Goal: Task Accomplishment & Management: Manage account settings

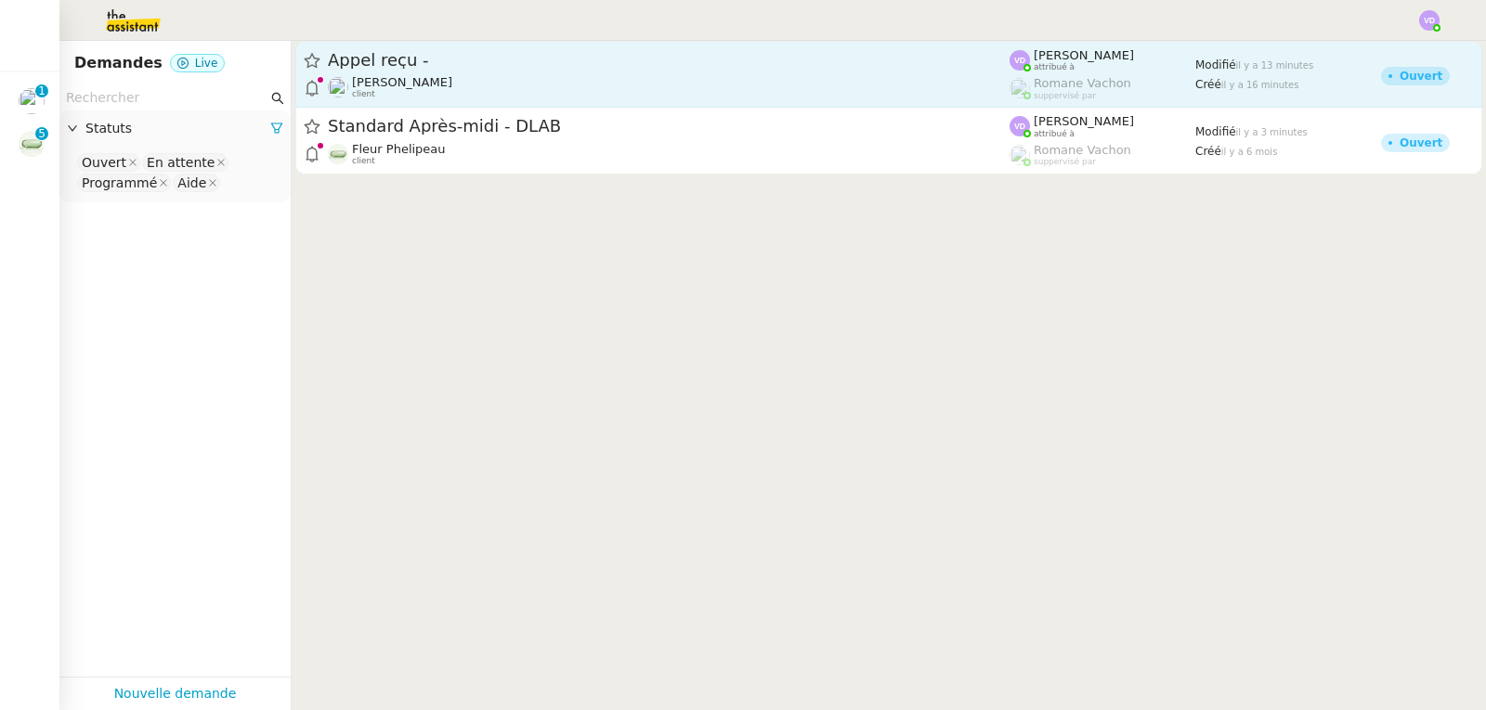
click at [444, 86] on span "[PERSON_NAME]" at bounding box center [402, 82] width 100 height 14
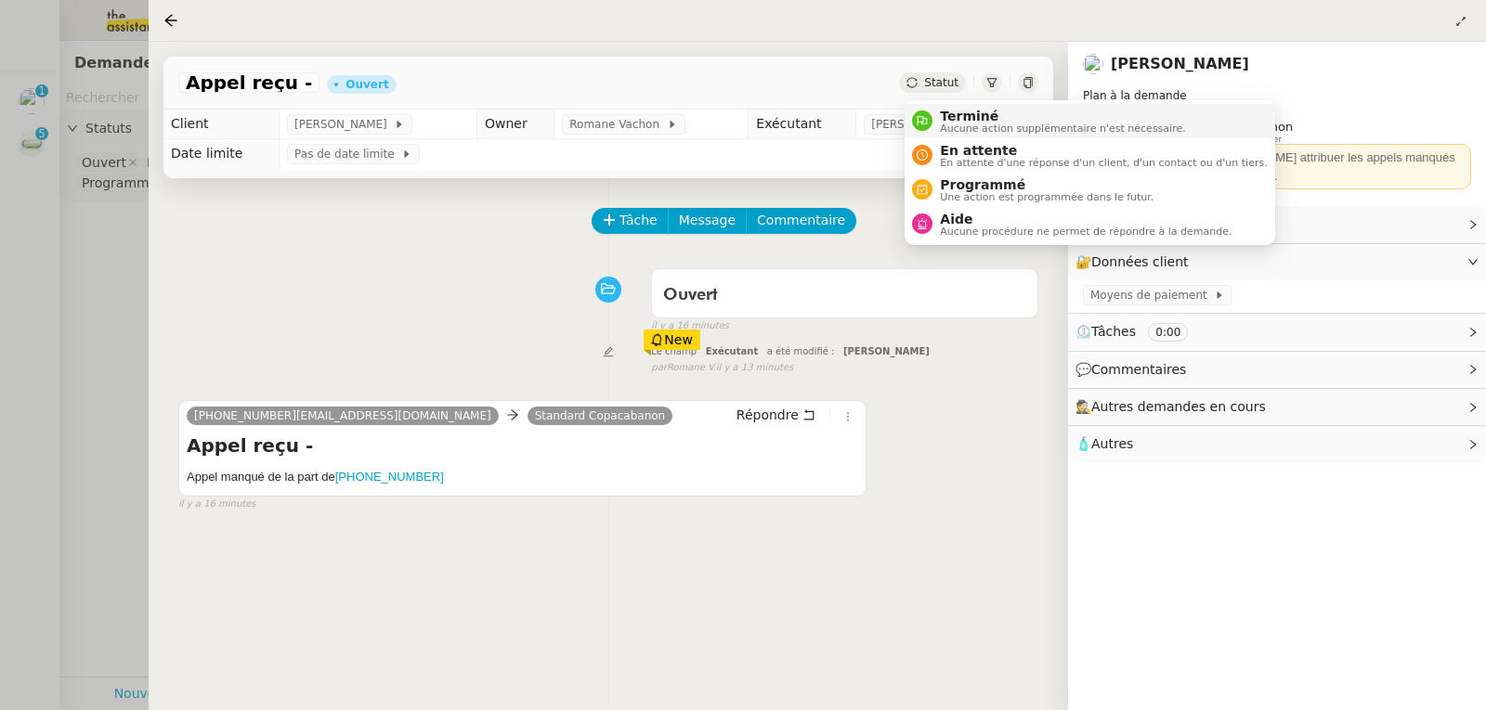
click at [962, 109] on span "Terminé" at bounding box center [1062, 116] width 245 height 15
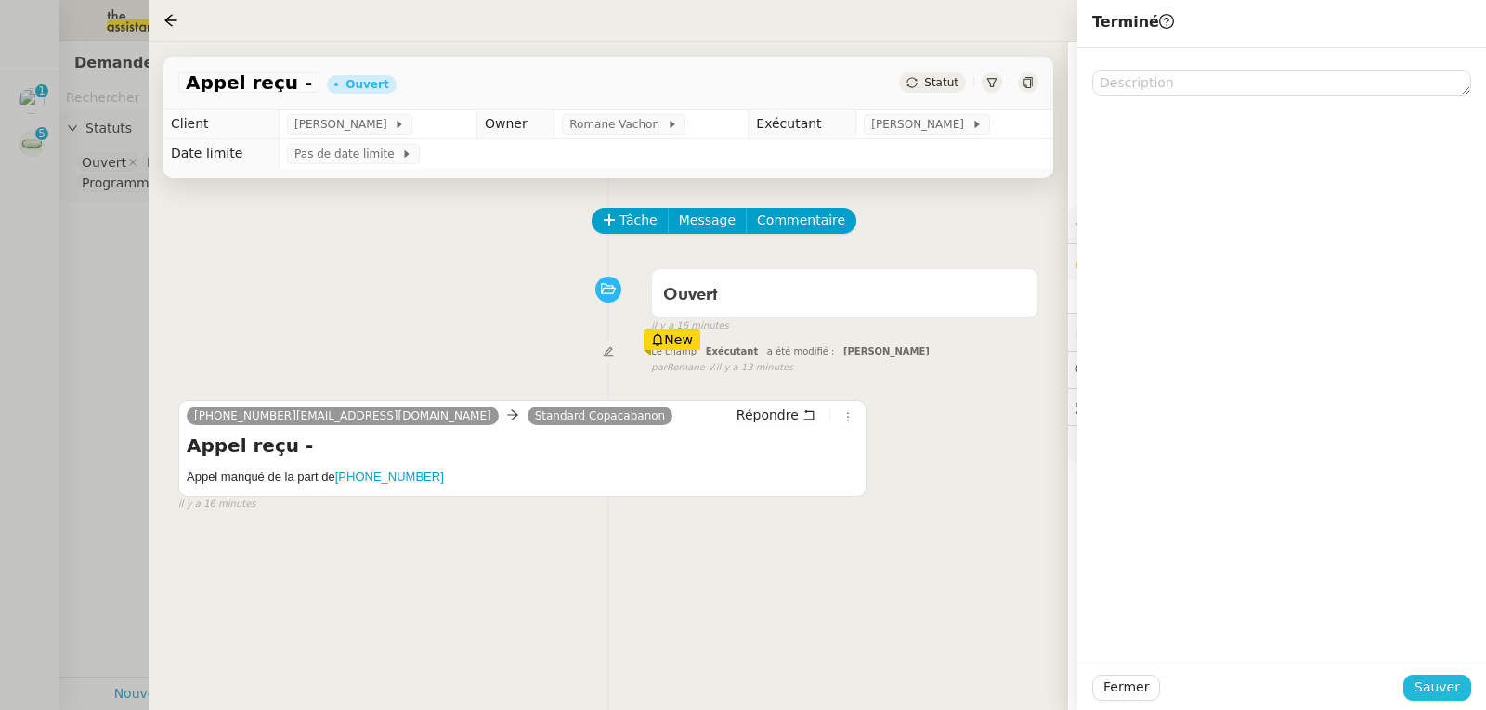
click at [1425, 688] on span "Sauver" at bounding box center [1437, 687] width 46 height 21
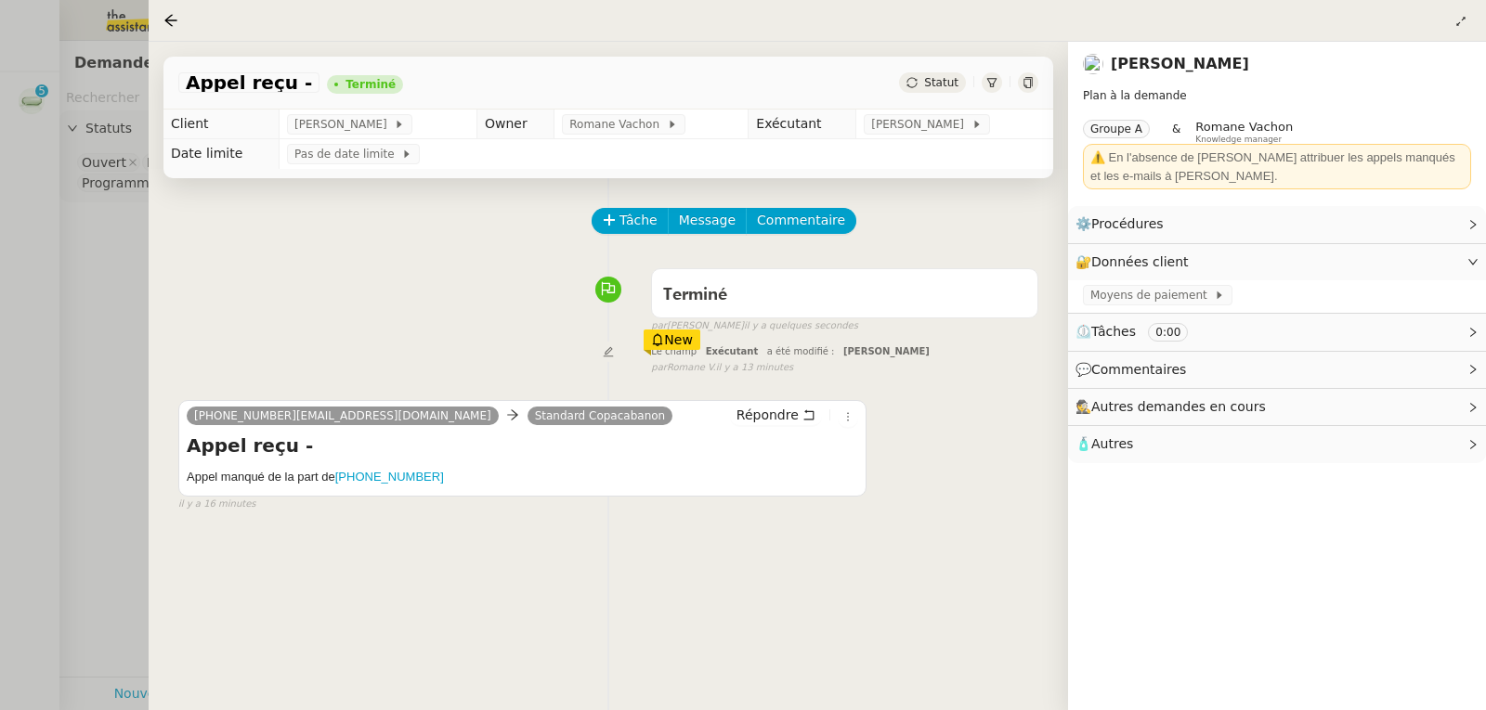
click at [0, 323] on div at bounding box center [743, 355] width 1486 height 710
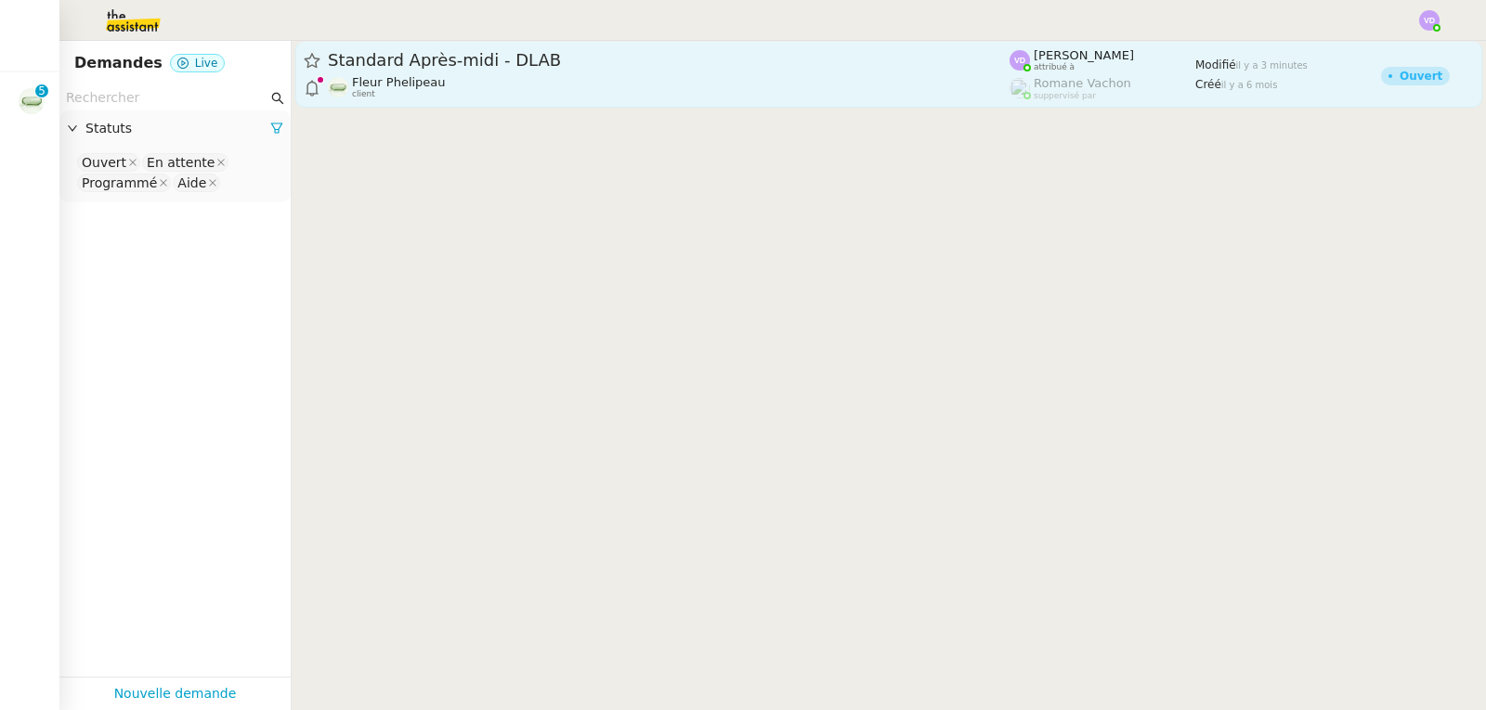
click at [435, 60] on span "Standard Après-midi - DLAB" at bounding box center [669, 60] width 682 height 17
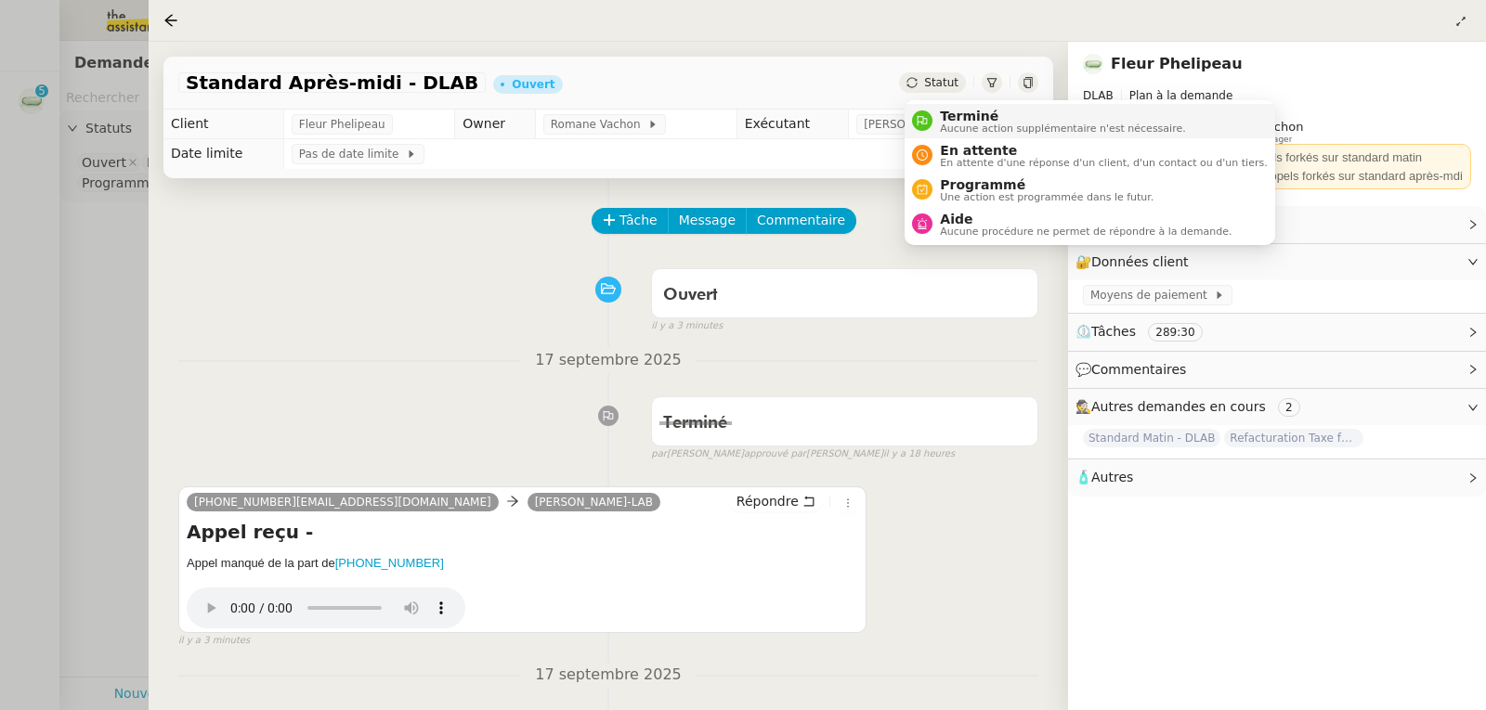
click at [968, 111] on span "Terminé" at bounding box center [1062, 116] width 245 height 15
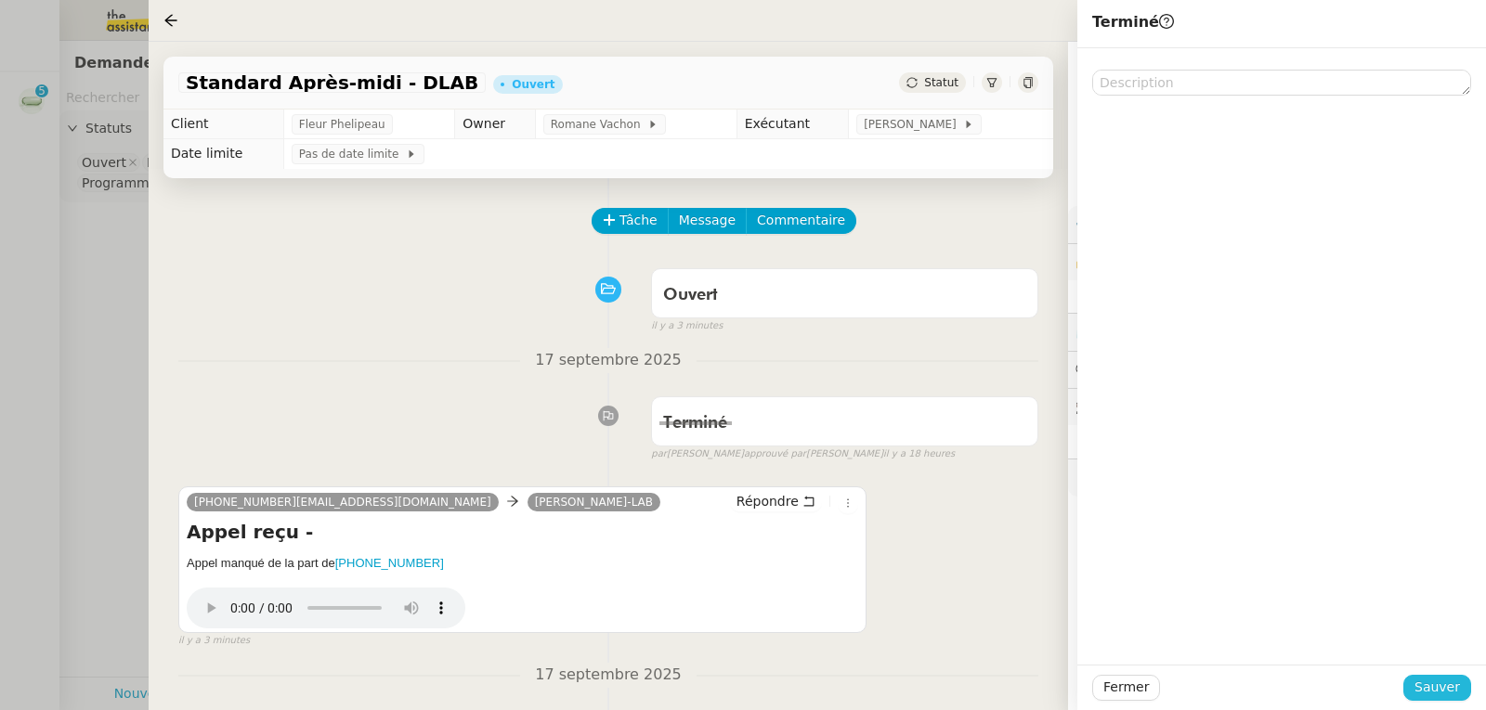
click at [1428, 685] on span "Sauver" at bounding box center [1437, 687] width 46 height 21
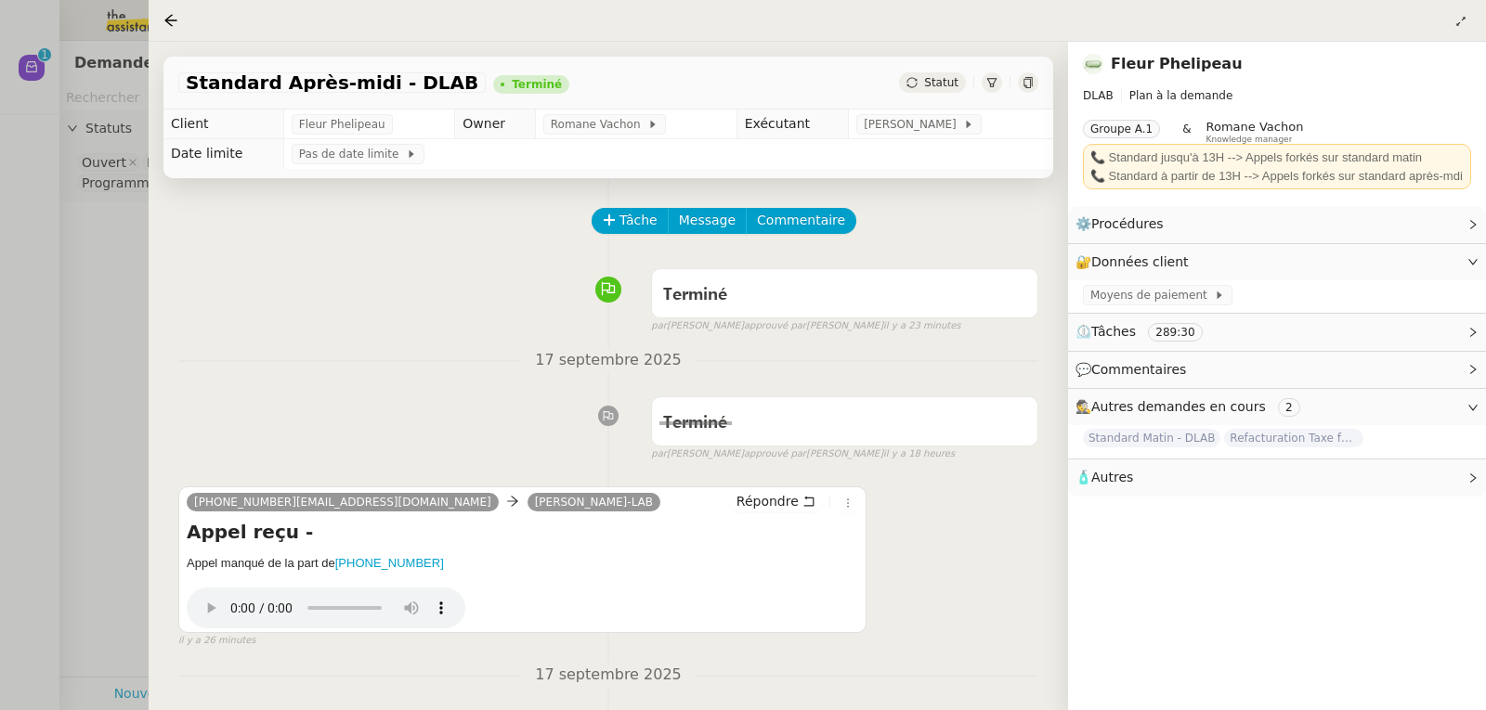
click at [8, 131] on div at bounding box center [743, 355] width 1486 height 710
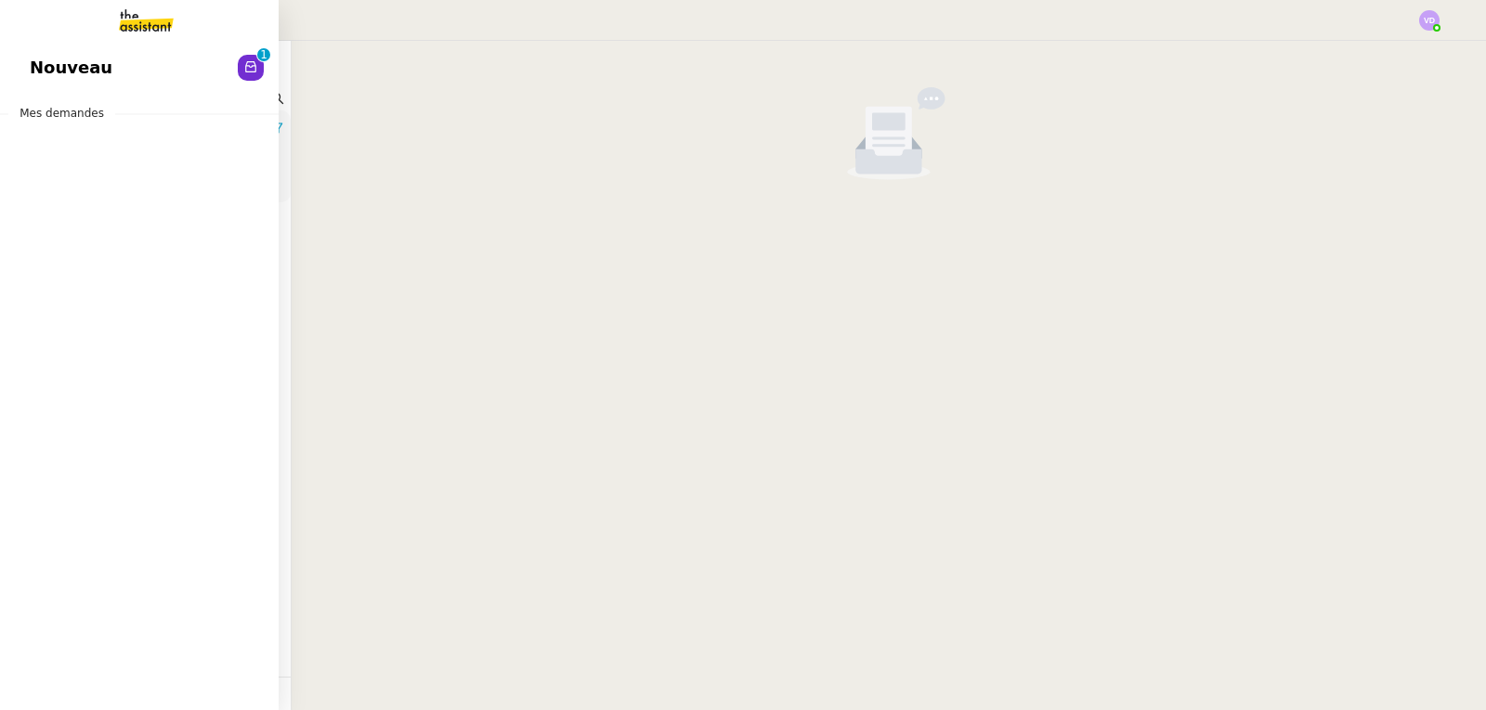
click at [48, 69] on span "Nouveau" at bounding box center [71, 68] width 83 height 28
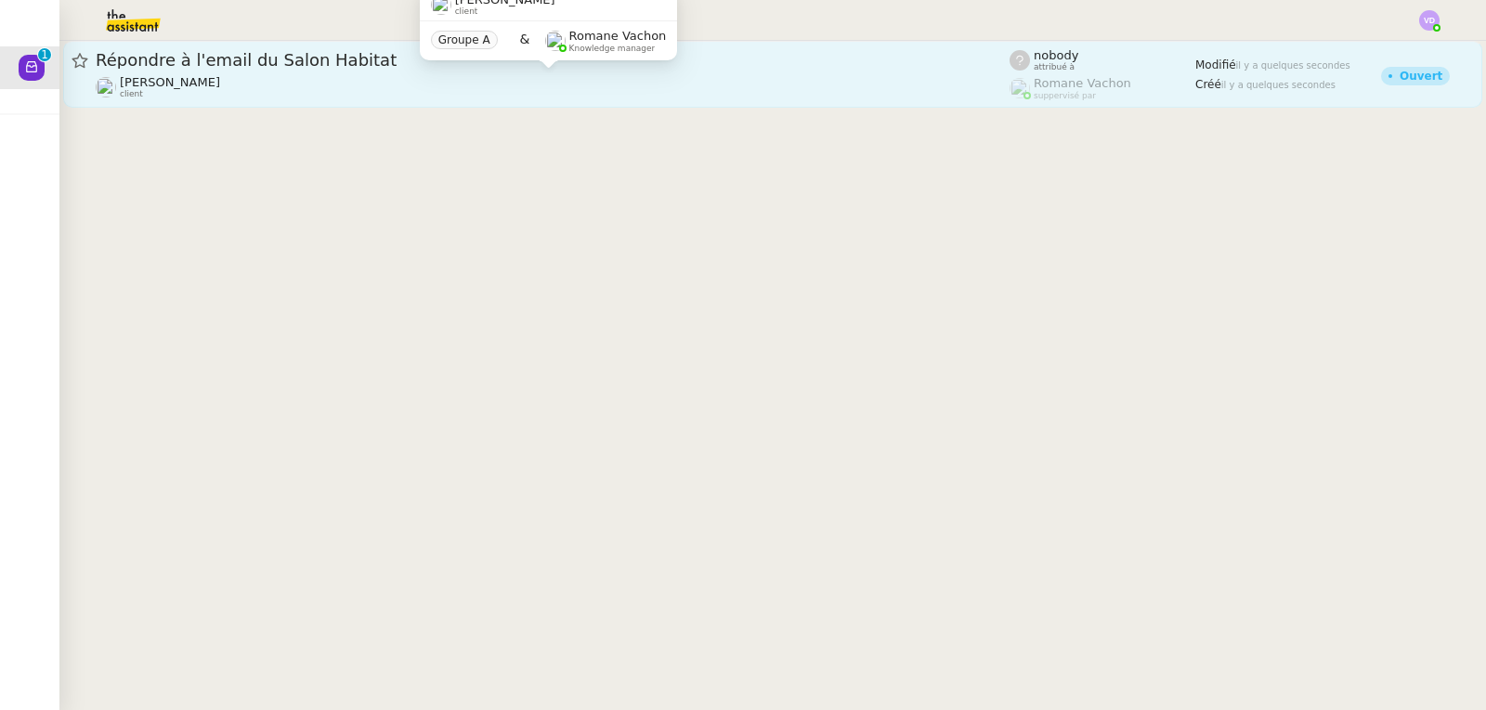
click at [384, 75] on div "[PERSON_NAME] client" at bounding box center [553, 87] width 914 height 24
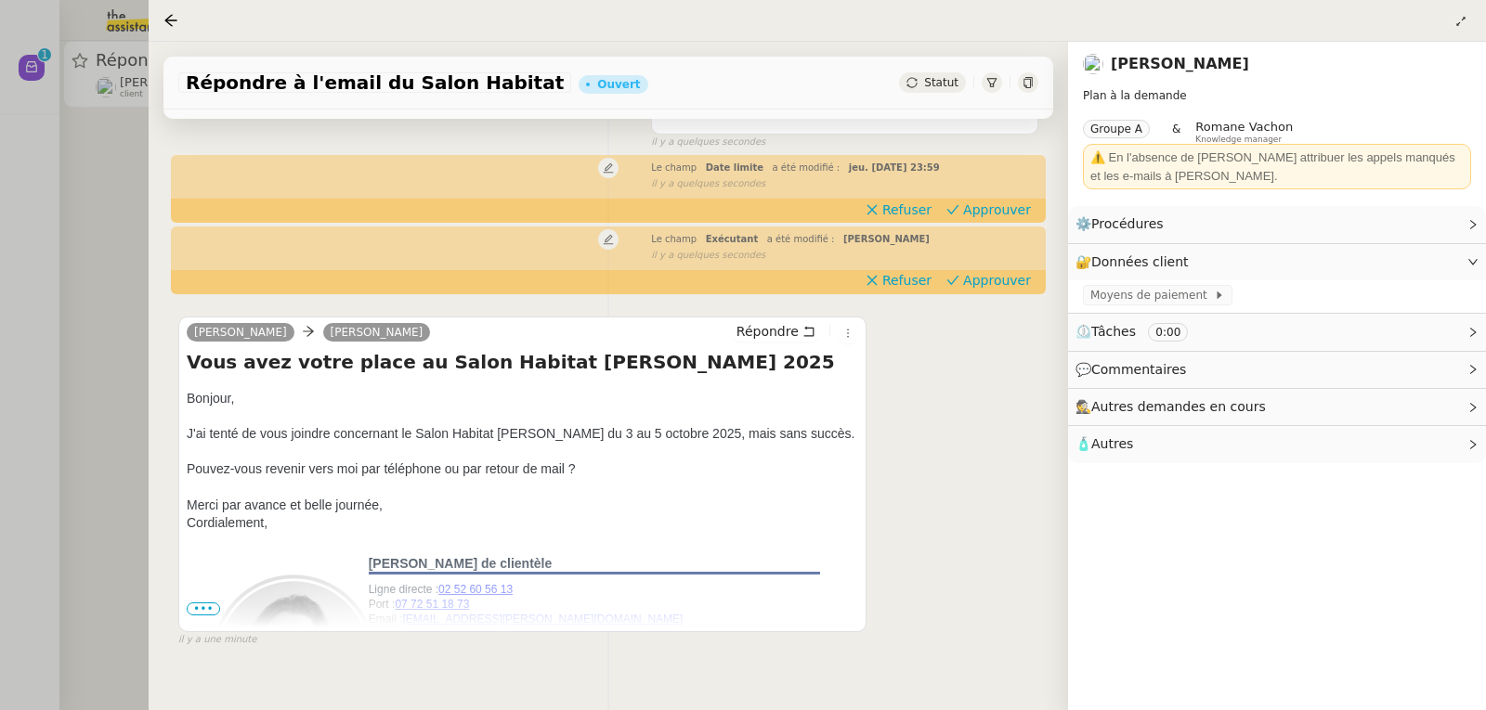
scroll to position [186, 0]
click at [189, 614] on span "•••" at bounding box center [203, 607] width 33 height 13
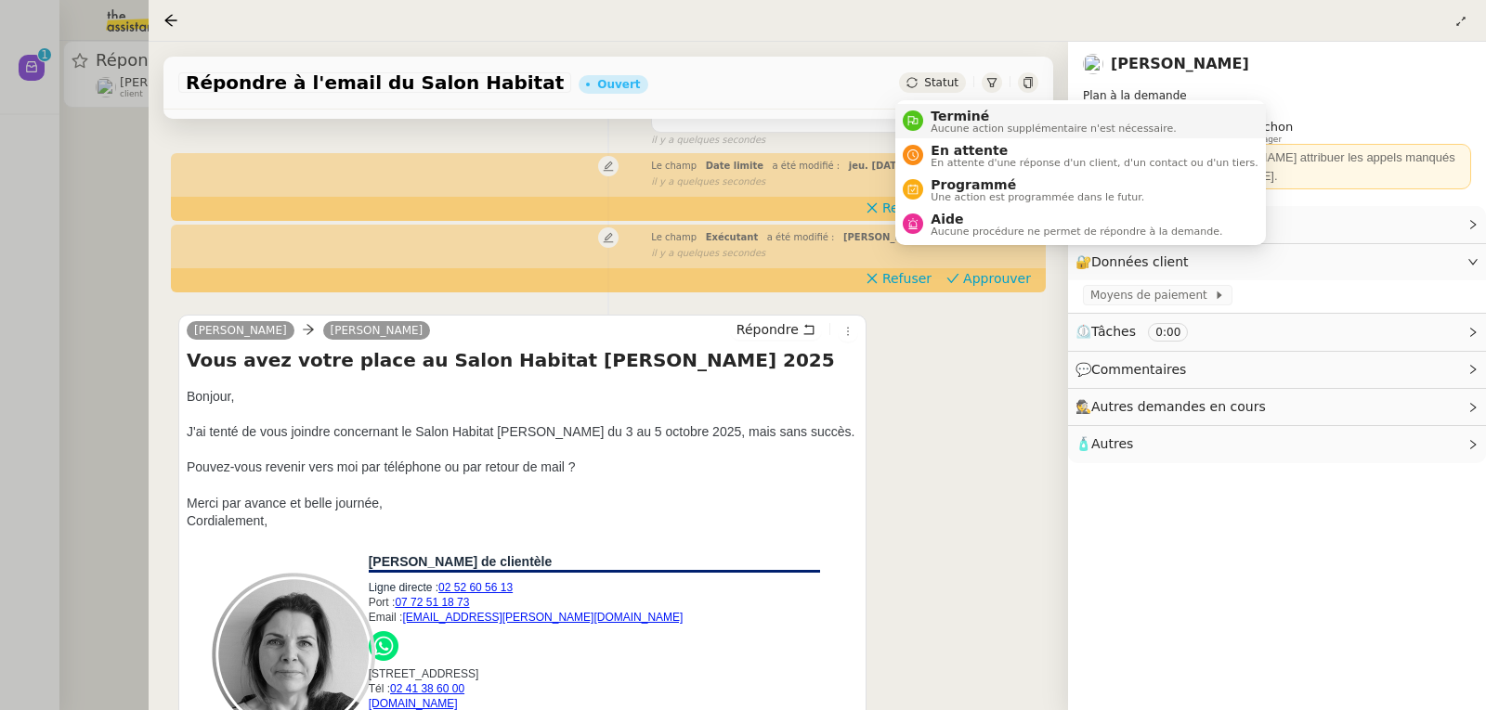
click at [948, 119] on span "Terminé" at bounding box center [1053, 116] width 245 height 15
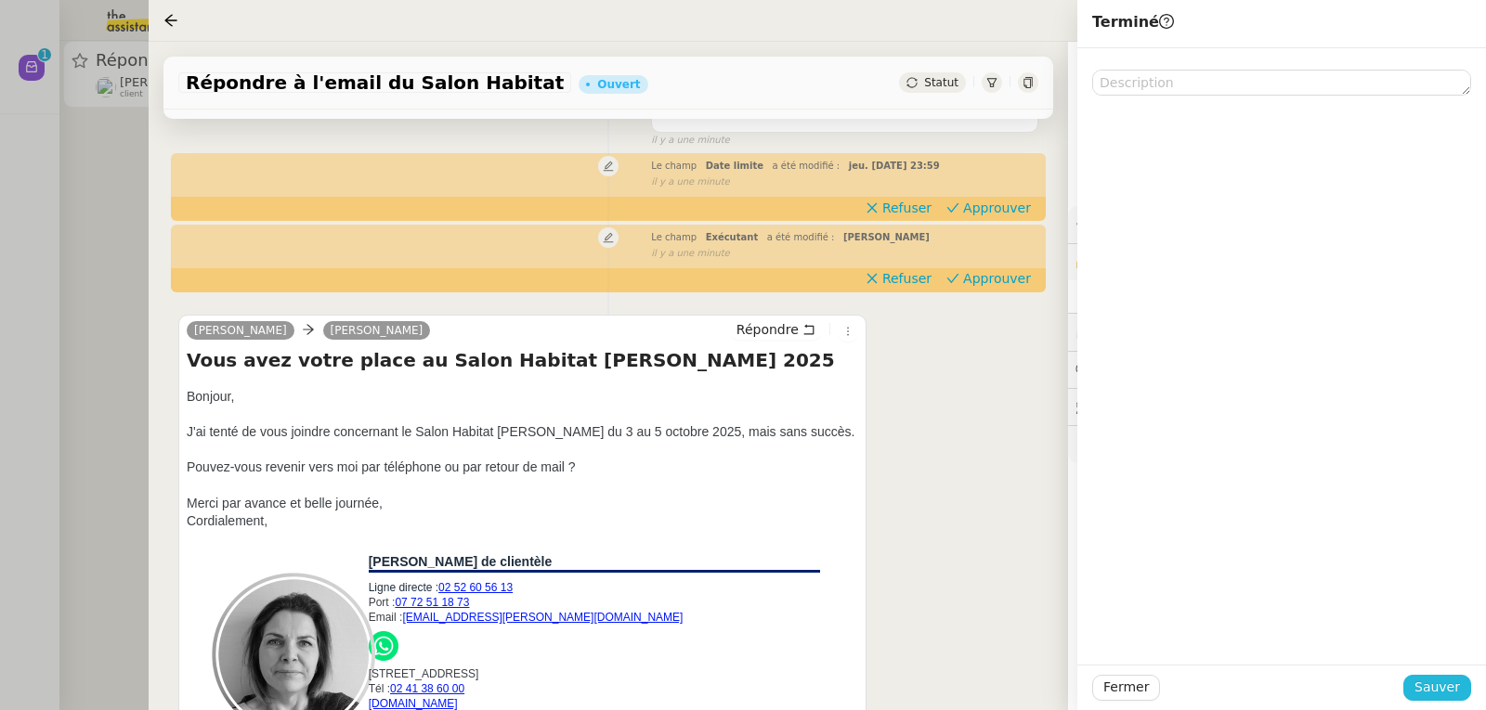
click at [1451, 690] on span "Sauver" at bounding box center [1437, 687] width 46 height 21
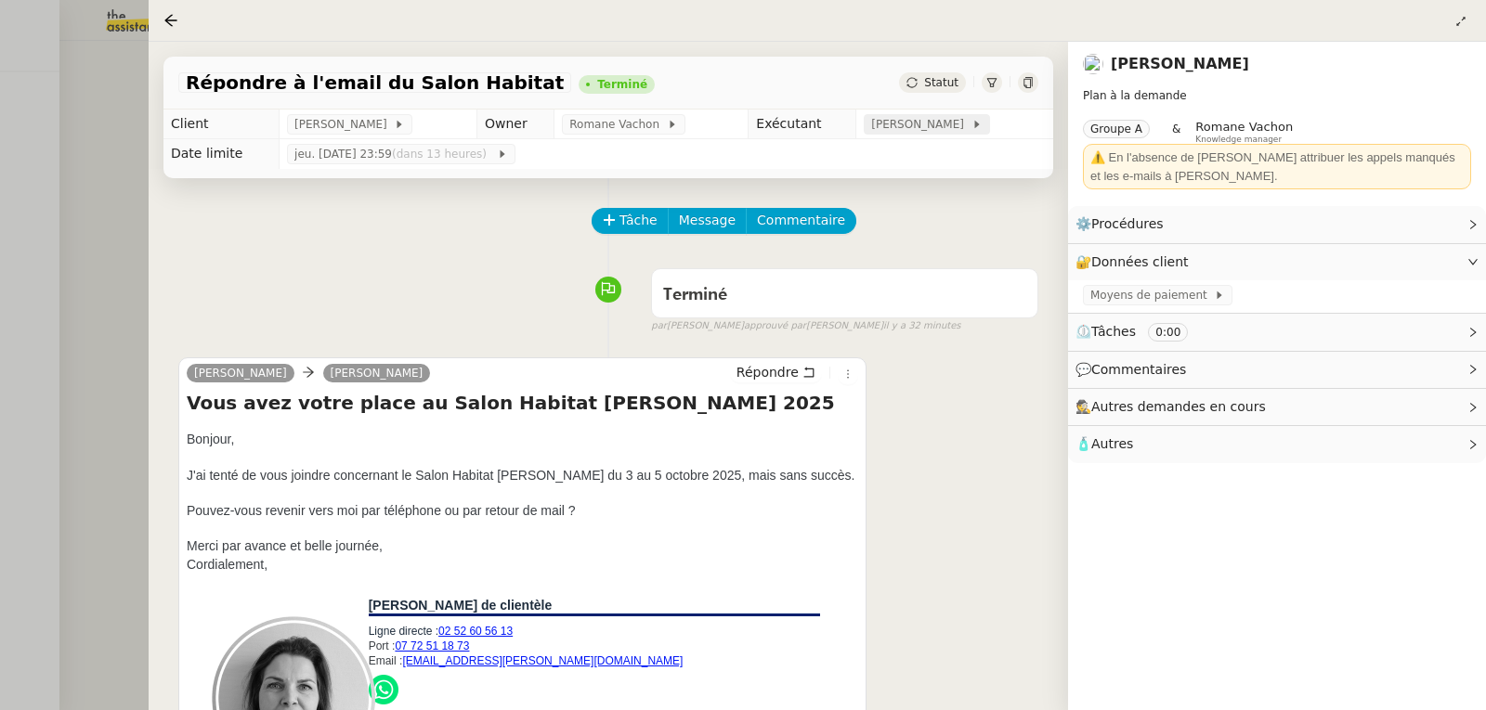
click at [941, 130] on span "[PERSON_NAME]" at bounding box center [920, 124] width 99 height 19
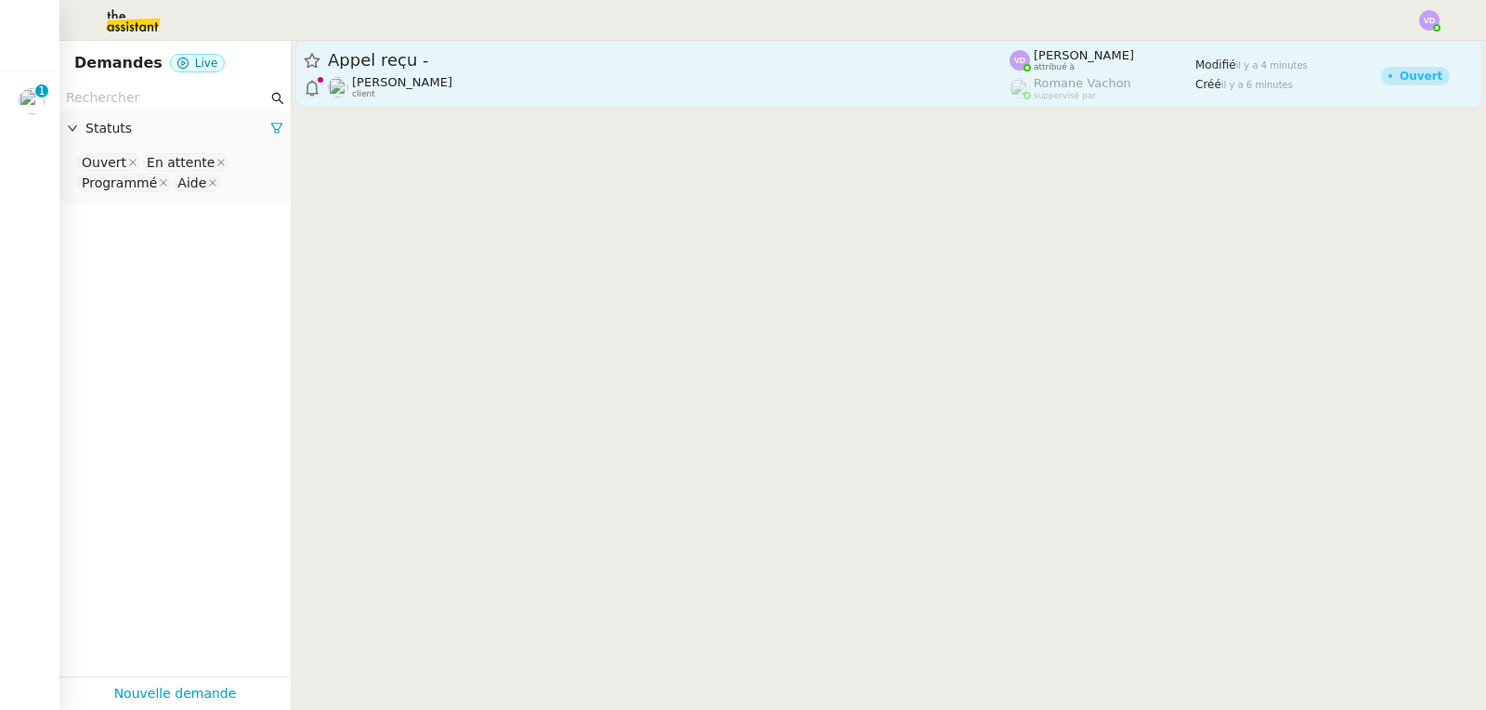
click at [441, 79] on span "[PERSON_NAME]" at bounding box center [402, 82] width 100 height 14
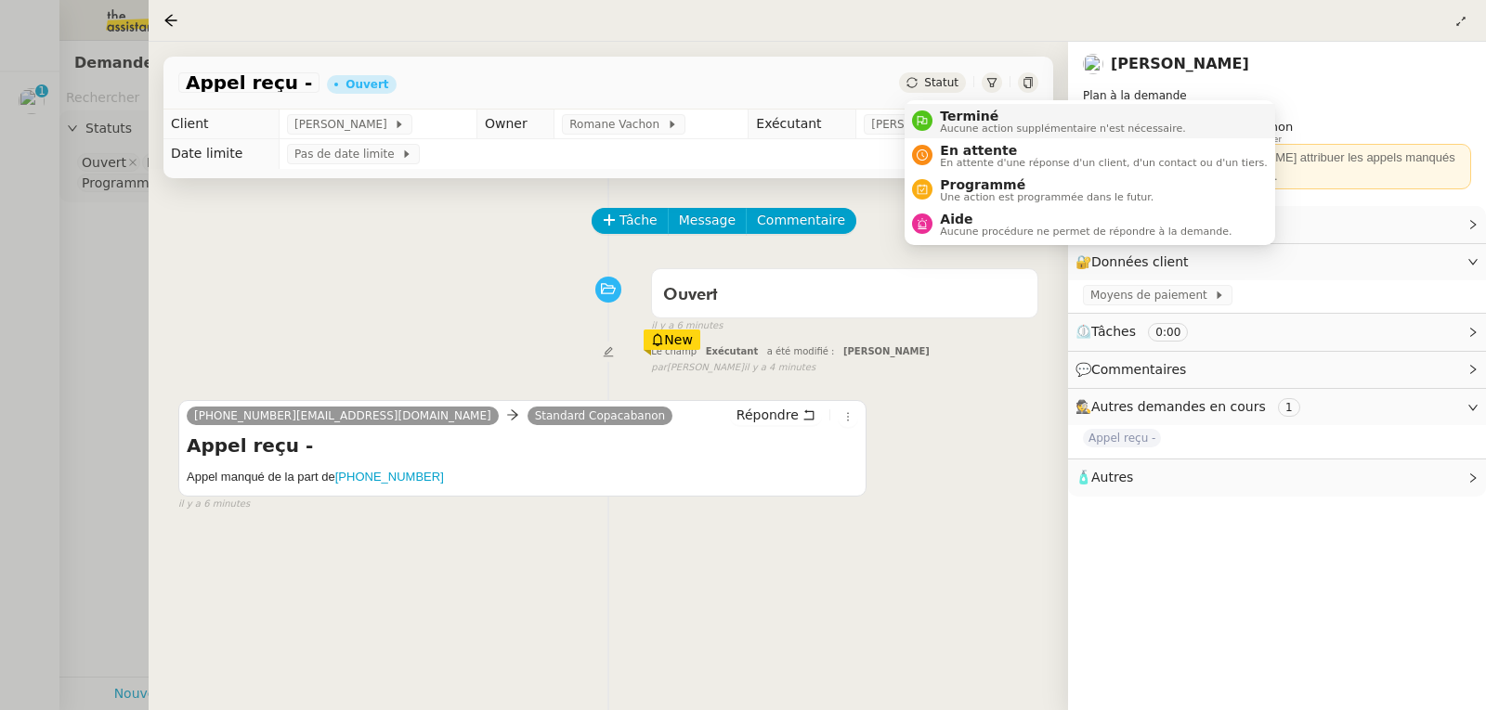
click at [957, 118] on span "Terminé" at bounding box center [1062, 116] width 245 height 15
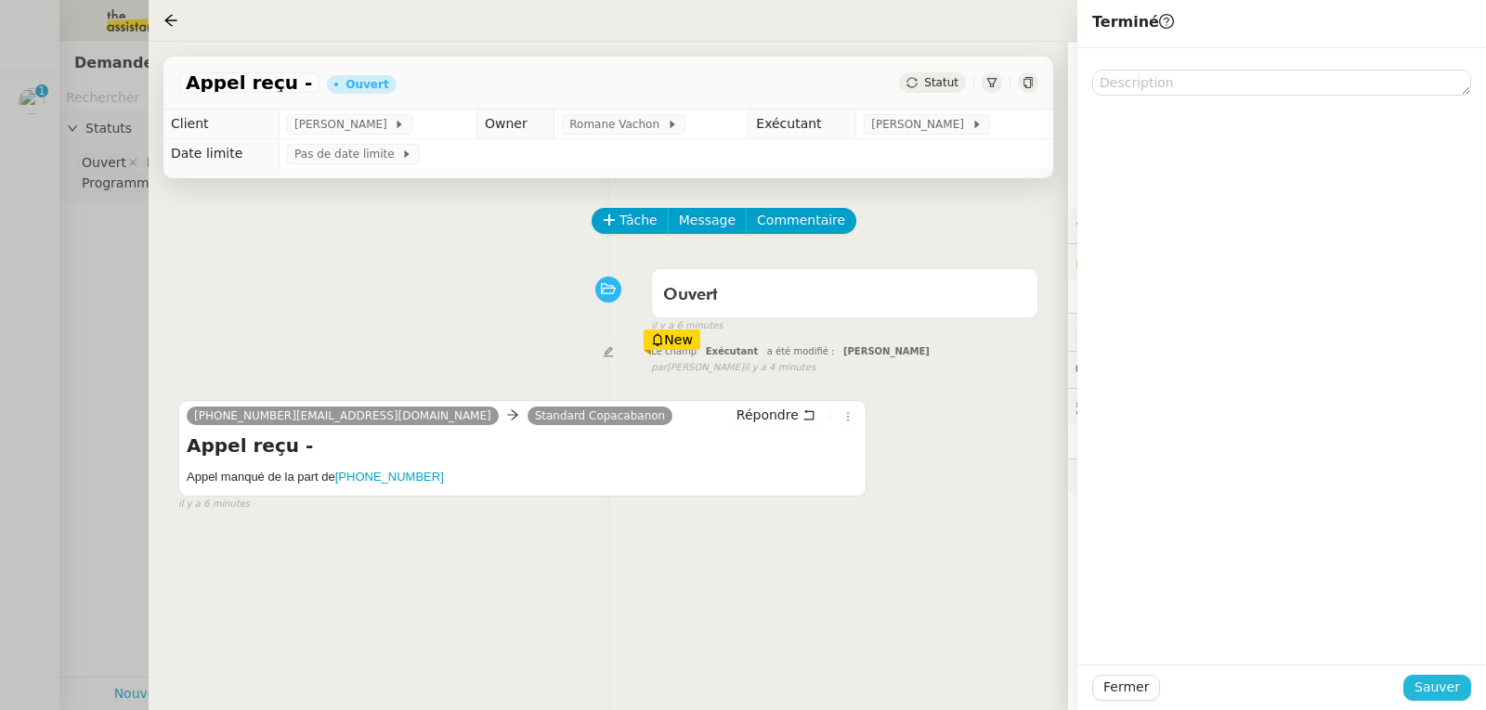
click at [1431, 687] on span "Sauver" at bounding box center [1437, 687] width 46 height 21
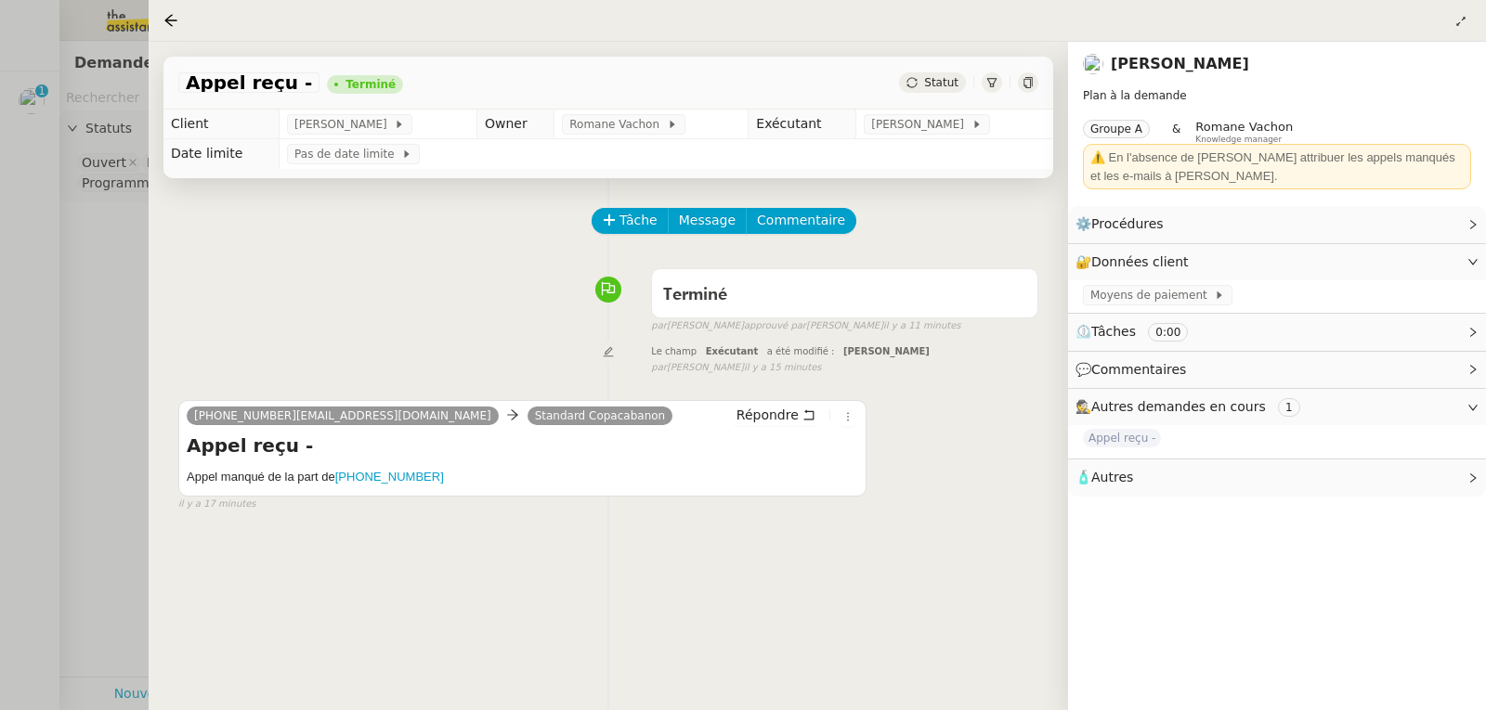
click at [44, 179] on div at bounding box center [743, 355] width 1486 height 710
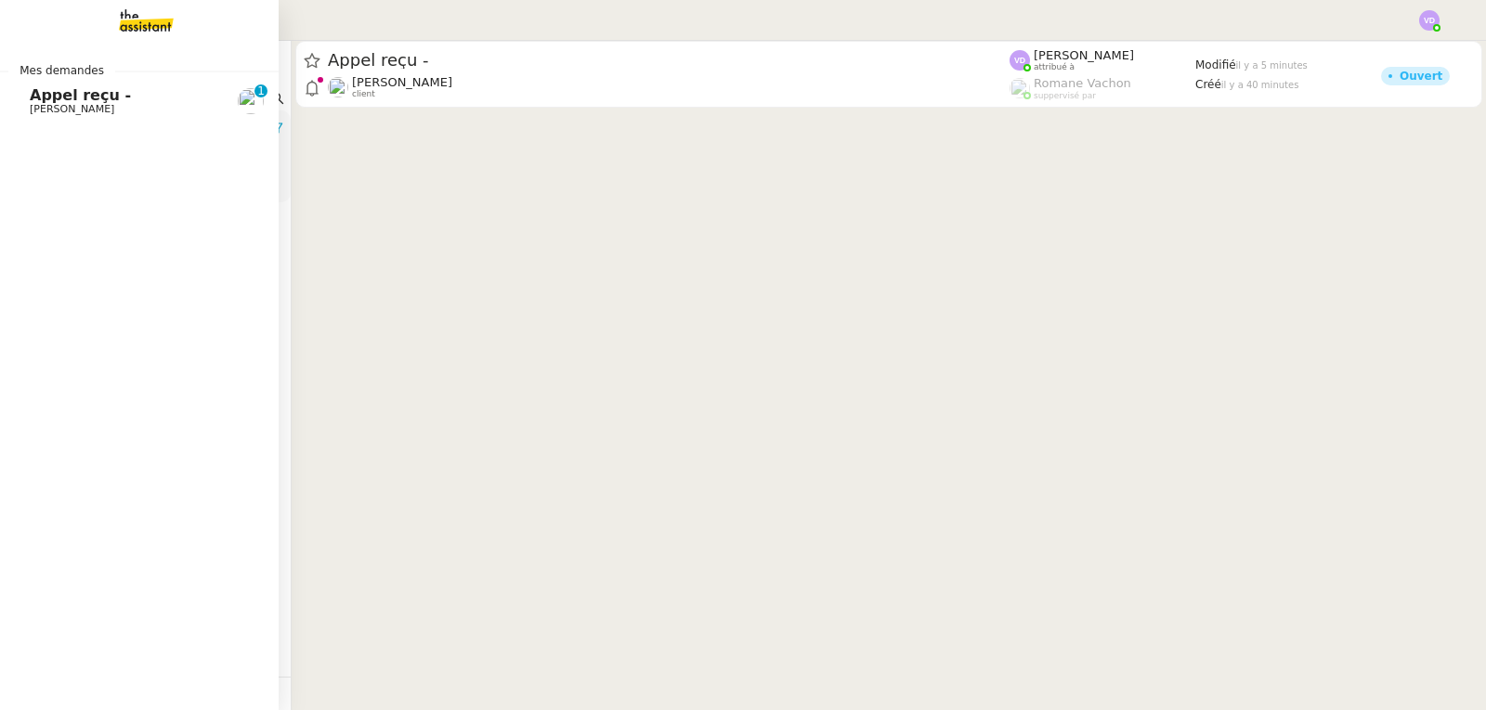
click at [68, 101] on span "Appel reçu -" at bounding box center [80, 95] width 101 height 18
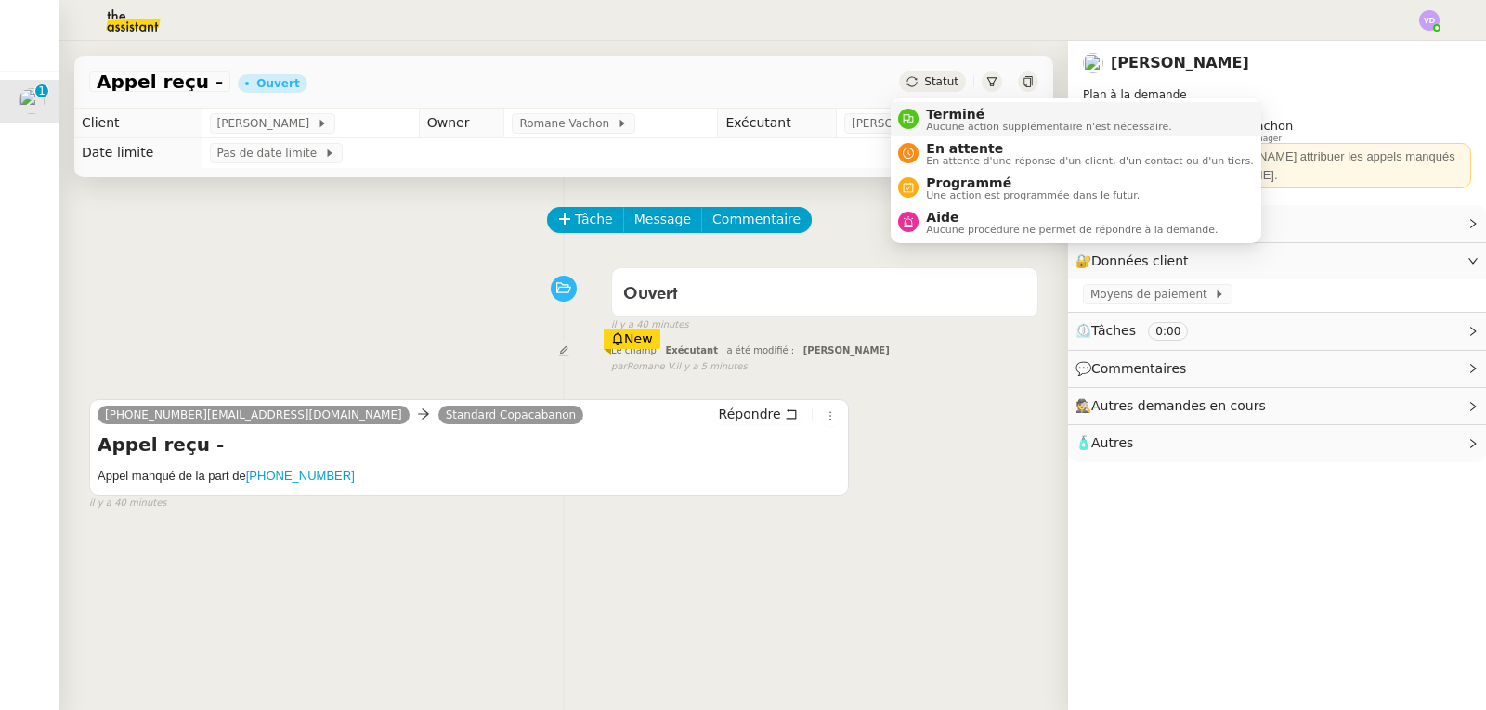
click at [938, 122] on span "Aucune action supplémentaire n'est nécessaire." at bounding box center [1048, 127] width 245 height 10
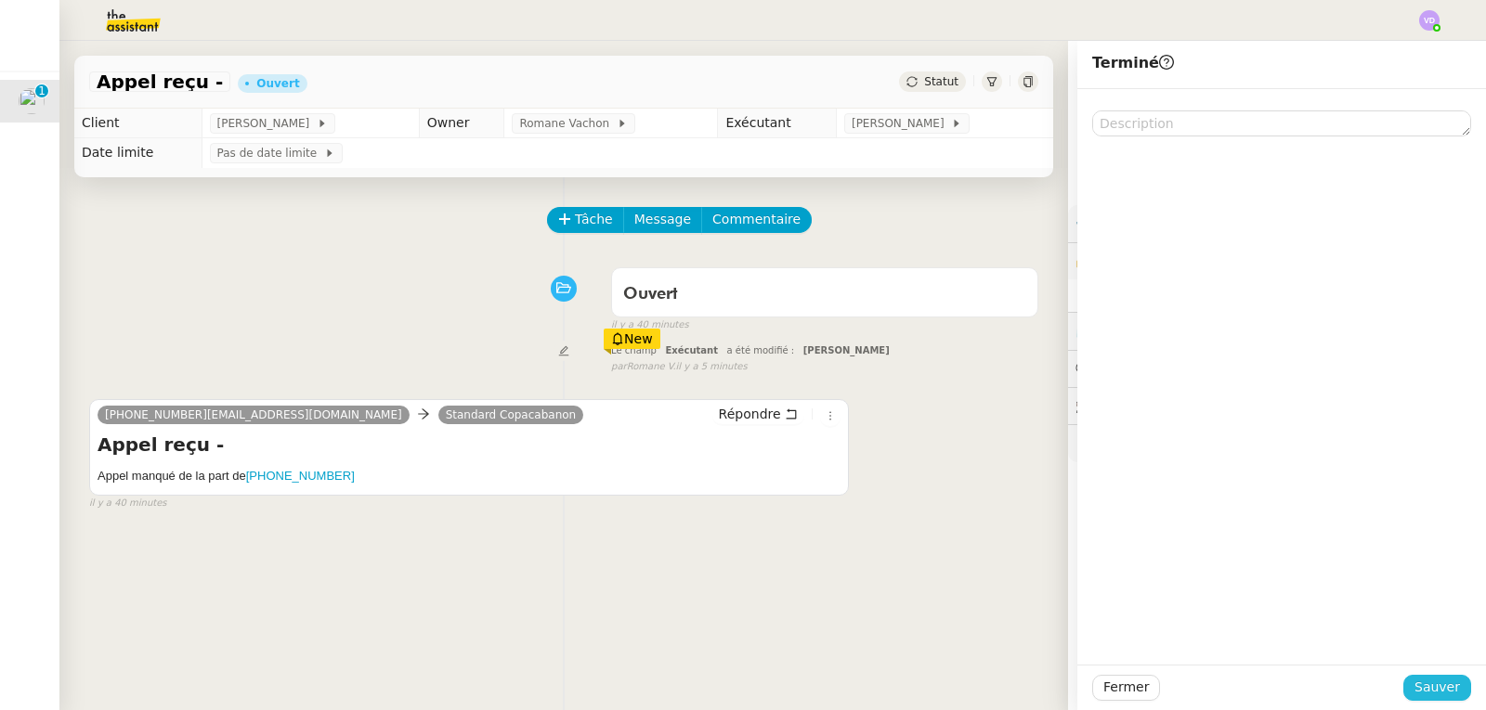
click at [1444, 700] on button "Sauver" at bounding box center [1437, 688] width 68 height 26
